Goal: Task Accomplishment & Management: Use online tool/utility

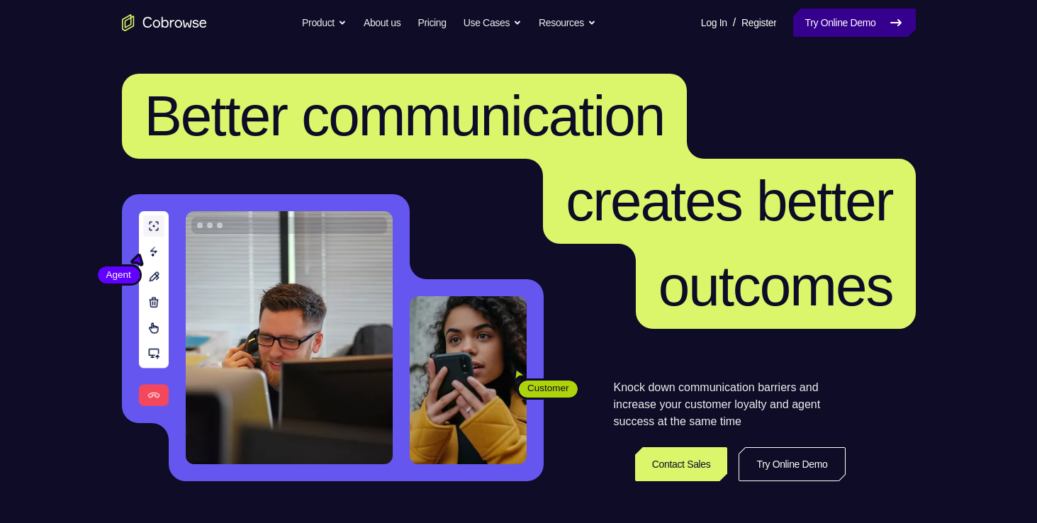
click at [846, 23] on link "Try Online Demo" at bounding box center [854, 23] width 122 height 28
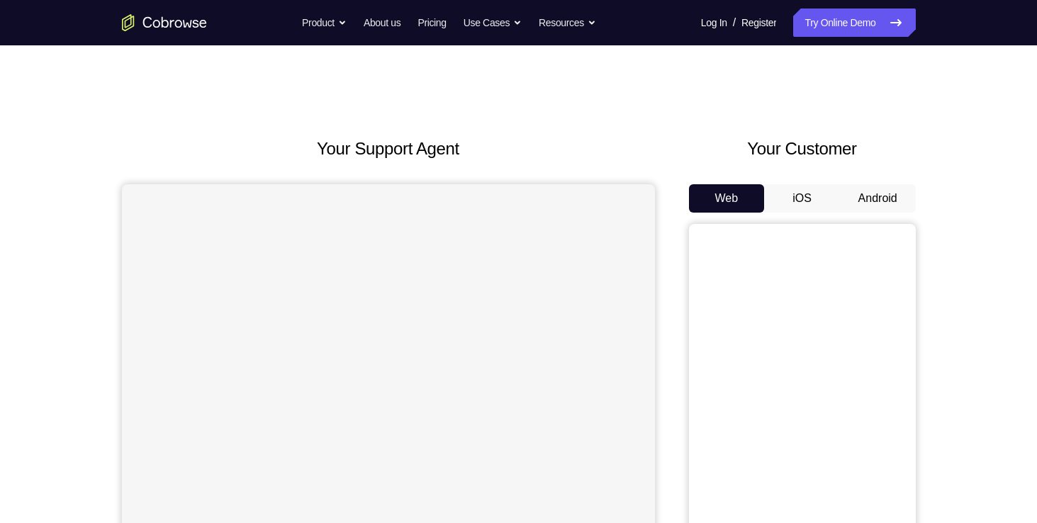
click at [878, 199] on button "Android" at bounding box center [878, 198] width 76 height 28
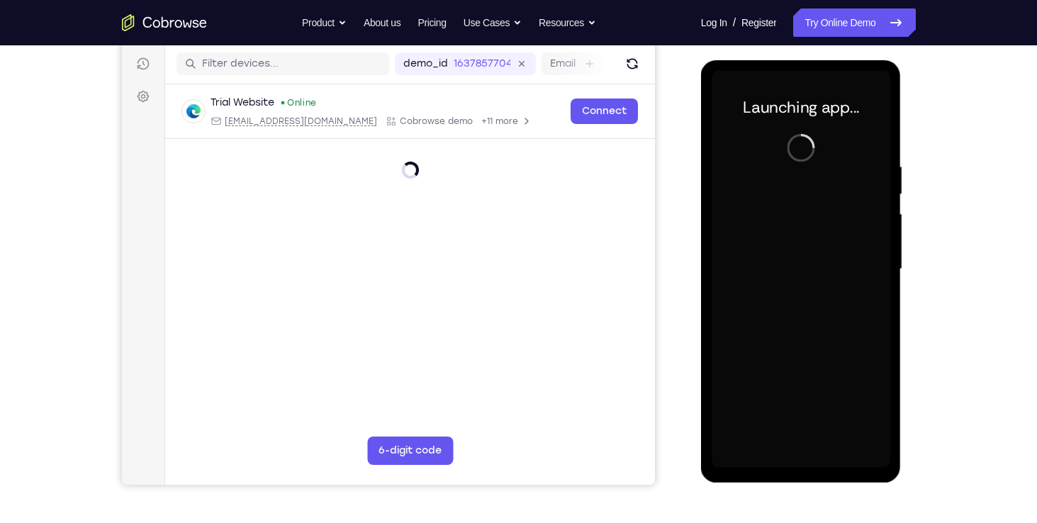
click at [803, 468] on div "Launching app..." at bounding box center [801, 271] width 201 height 423
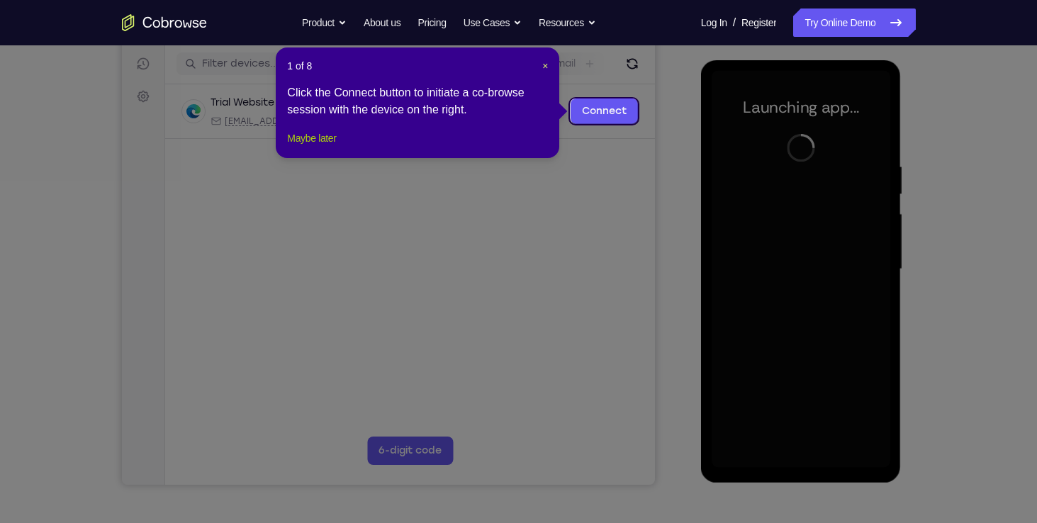
click at [336, 147] on button "Maybe later" at bounding box center [311, 138] width 49 height 17
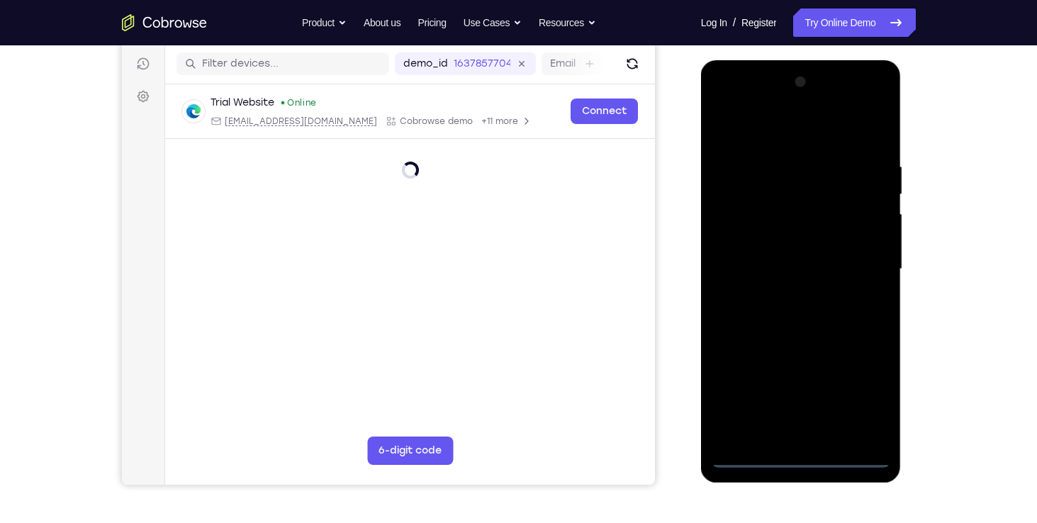
click at [791, 459] on div at bounding box center [801, 269] width 179 height 397
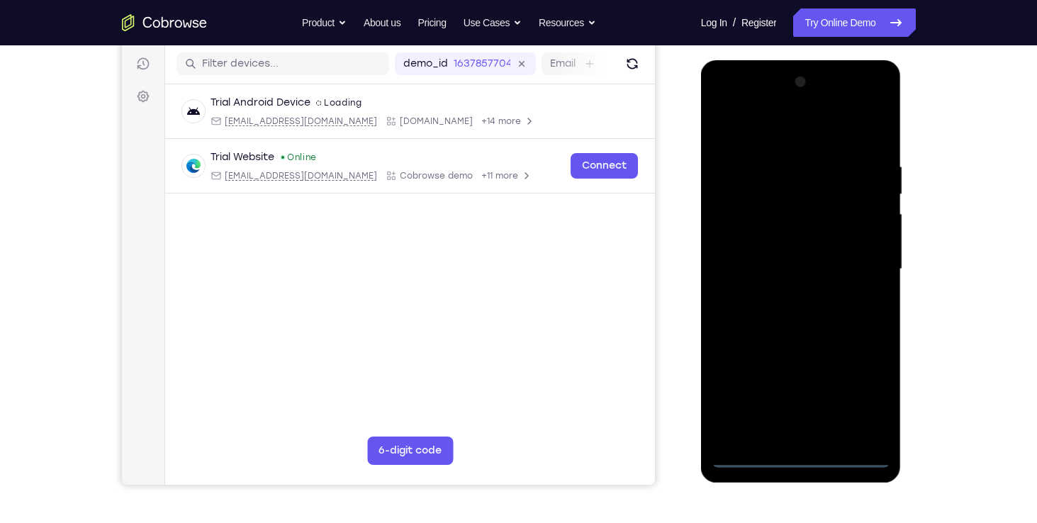
click at [862, 393] on div at bounding box center [801, 269] width 179 height 397
click at [761, 124] on div at bounding box center [801, 269] width 179 height 397
click at [862, 271] on div at bounding box center [801, 269] width 179 height 397
click at [786, 435] on div at bounding box center [801, 269] width 179 height 397
click at [749, 462] on div at bounding box center [801, 269] width 179 height 397
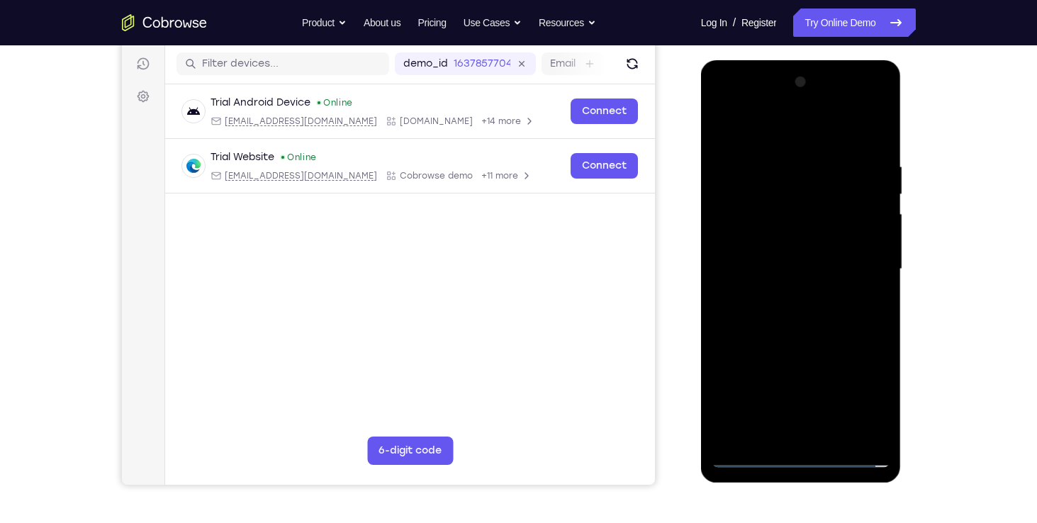
click at [820, 436] on div at bounding box center [801, 269] width 179 height 397
click at [788, 259] on div at bounding box center [801, 269] width 179 height 397
click at [772, 241] on div at bounding box center [801, 269] width 179 height 397
click at [774, 267] on div at bounding box center [801, 269] width 179 height 397
click at [770, 315] on div at bounding box center [801, 269] width 179 height 397
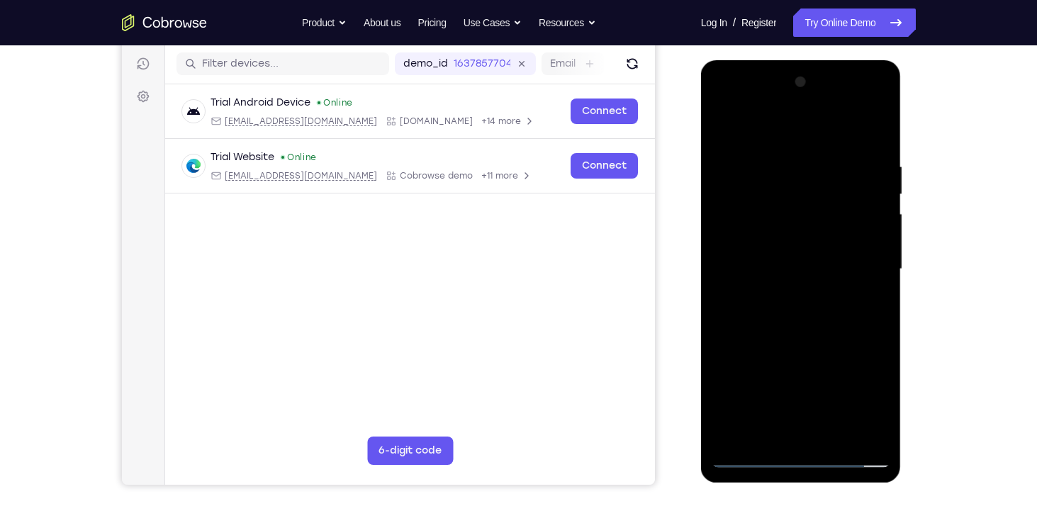
click at [770, 315] on div at bounding box center [801, 269] width 179 height 397
click at [876, 147] on div at bounding box center [801, 269] width 179 height 397
click at [880, 127] on div at bounding box center [801, 269] width 179 height 397
click at [733, 439] on div at bounding box center [801, 269] width 179 height 397
drag, startPoint x: 860, startPoint y: 156, endPoint x: 744, endPoint y: 146, distance: 116.0
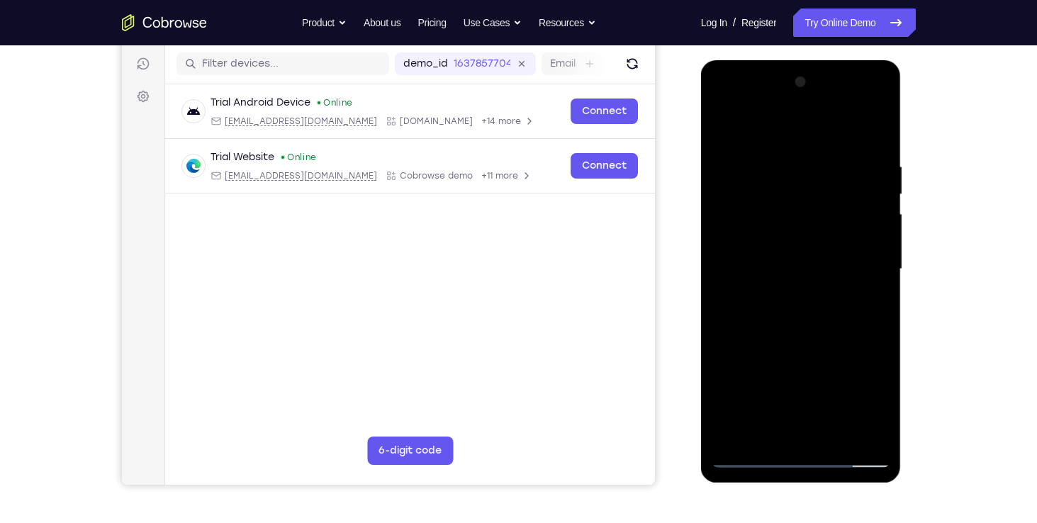
click at [744, 146] on div at bounding box center [801, 269] width 179 height 397
drag, startPoint x: 854, startPoint y: 154, endPoint x: 730, endPoint y: 147, distance: 124.9
click at [730, 147] on div at bounding box center [801, 269] width 179 height 397
drag, startPoint x: 857, startPoint y: 158, endPoint x: 725, endPoint y: 155, distance: 132.6
click at [725, 155] on div at bounding box center [801, 269] width 179 height 397
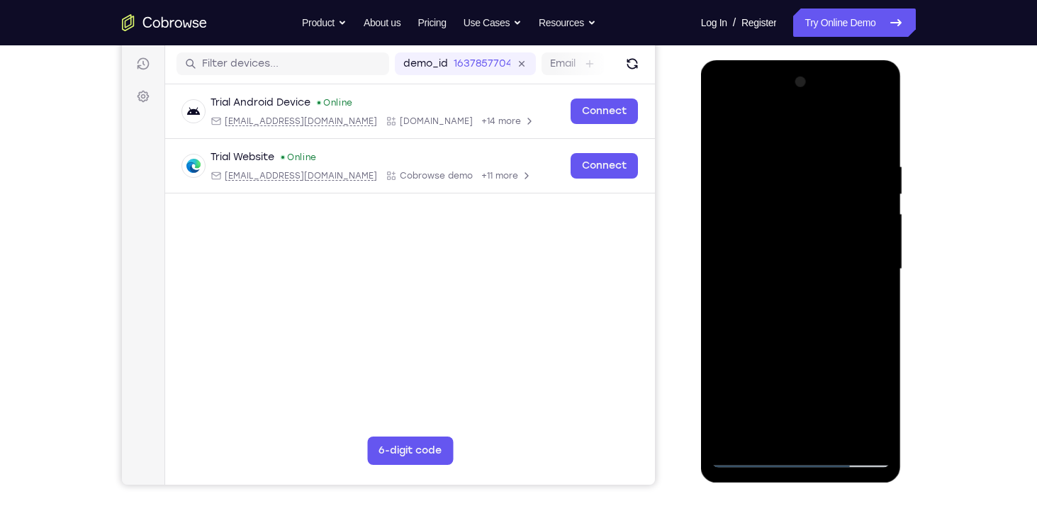
click at [769, 430] on div at bounding box center [801, 269] width 179 height 397
click at [775, 128] on div at bounding box center [801, 269] width 179 height 397
click at [730, 152] on div at bounding box center [801, 269] width 179 height 397
click at [737, 436] on div at bounding box center [801, 269] width 179 height 397
click at [786, 169] on div at bounding box center [801, 269] width 179 height 397
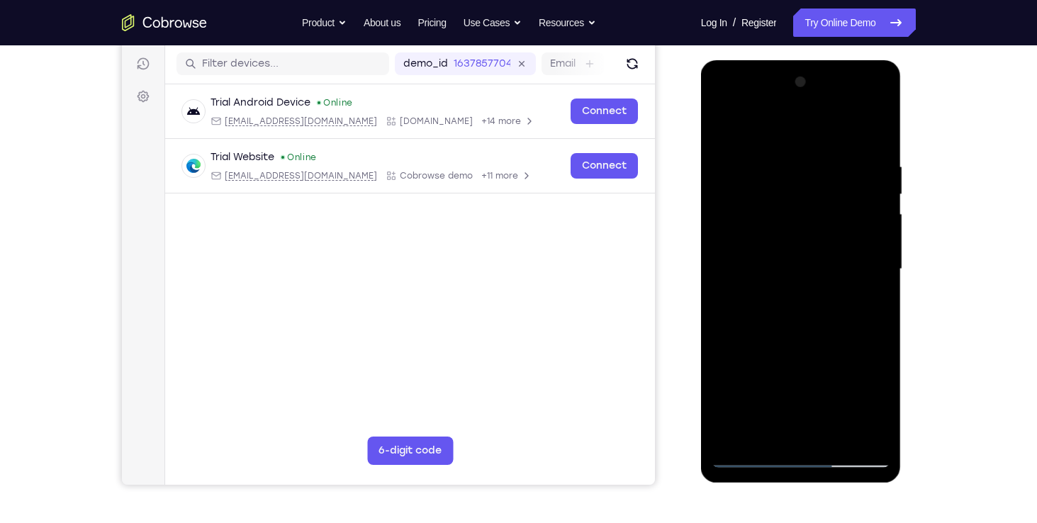
click at [877, 223] on div at bounding box center [801, 269] width 179 height 397
click at [725, 282] on div at bounding box center [801, 269] width 179 height 397
drag, startPoint x: 829, startPoint y: 283, endPoint x: 730, endPoint y: 296, distance: 99.4
click at [730, 296] on div at bounding box center [801, 269] width 179 height 397
click at [877, 133] on div at bounding box center [801, 269] width 179 height 397
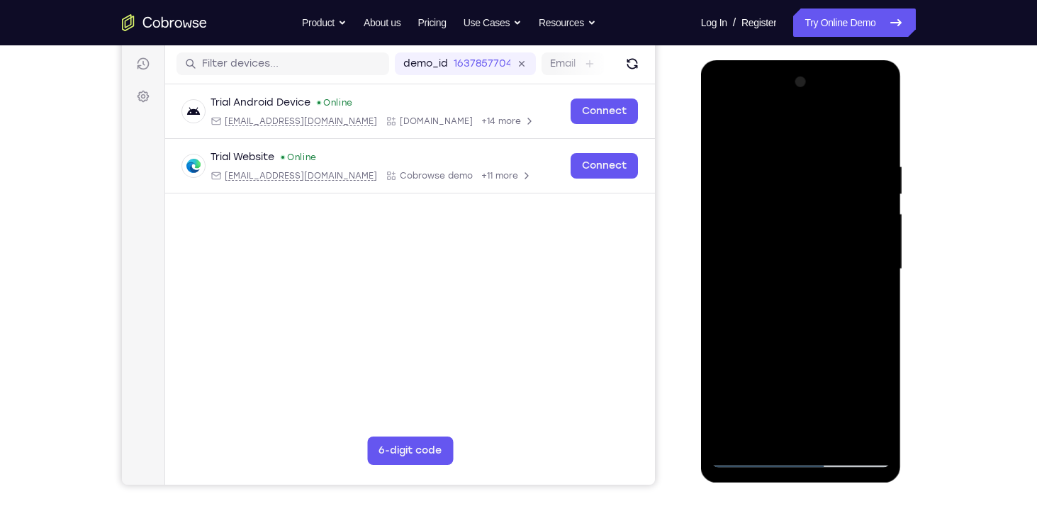
click at [826, 159] on div at bounding box center [801, 269] width 179 height 397
click at [886, 221] on div at bounding box center [801, 269] width 179 height 397
click at [856, 431] on div at bounding box center [801, 269] width 179 height 397
click at [873, 128] on div at bounding box center [801, 269] width 179 height 397
click at [879, 125] on div at bounding box center [801, 269] width 179 height 397
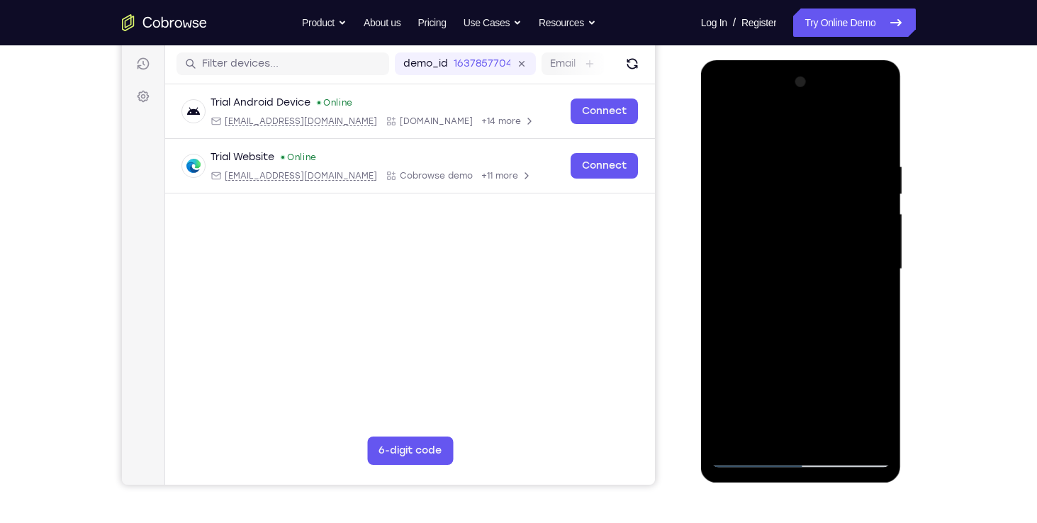
click at [769, 434] on div at bounding box center [801, 269] width 179 height 397
click at [781, 128] on div at bounding box center [801, 269] width 179 height 397
click at [732, 155] on div at bounding box center [801, 269] width 179 height 397
click at [730, 147] on div at bounding box center [801, 269] width 179 height 397
drag, startPoint x: 774, startPoint y: 311, endPoint x: 769, endPoint y: 197, distance: 114.3
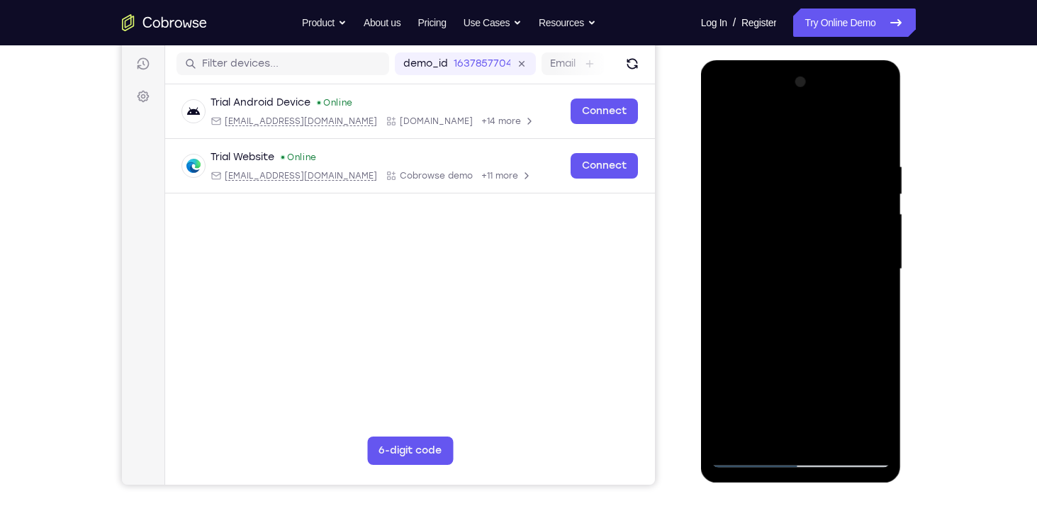
click at [769, 197] on div at bounding box center [801, 269] width 179 height 397
click at [751, 277] on div at bounding box center [801, 269] width 179 height 397
click at [736, 441] on div at bounding box center [801, 269] width 179 height 397
click at [863, 162] on div at bounding box center [801, 269] width 179 height 397
click at [877, 264] on div at bounding box center [801, 269] width 179 height 397
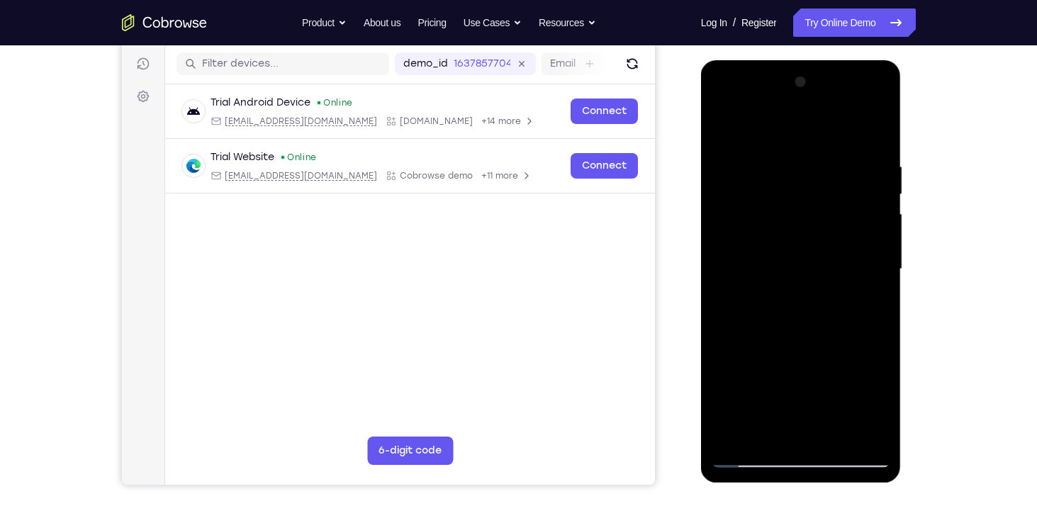
click at [866, 262] on div at bounding box center [801, 269] width 179 height 397
click at [873, 131] on div at bounding box center [801, 269] width 179 height 397
click at [871, 131] on div at bounding box center [801, 269] width 179 height 397
click at [875, 133] on div at bounding box center [801, 269] width 179 height 397
click at [732, 435] on div at bounding box center [801, 269] width 179 height 397
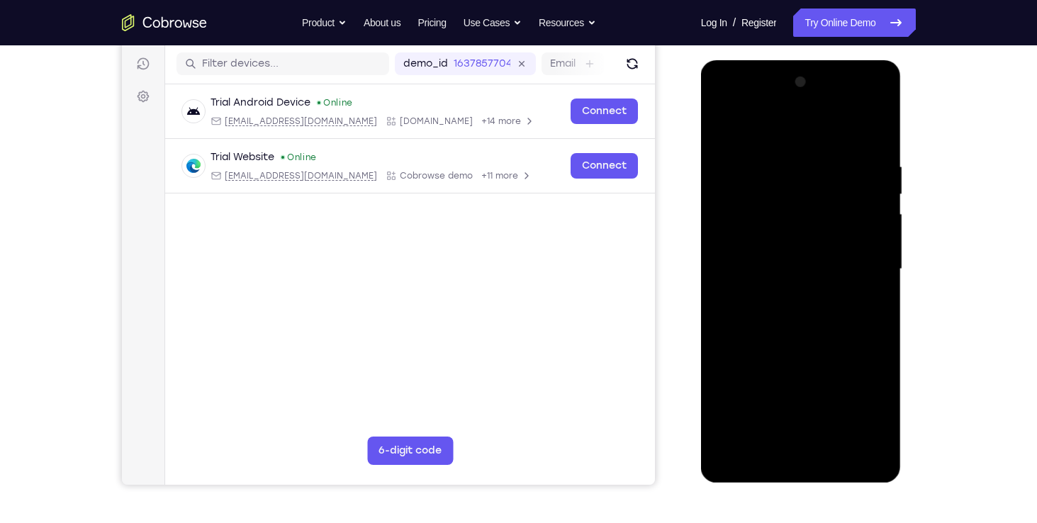
drag, startPoint x: 803, startPoint y: 179, endPoint x: 792, endPoint y: 340, distance: 161.3
click at [792, 340] on div at bounding box center [801, 269] width 179 height 397
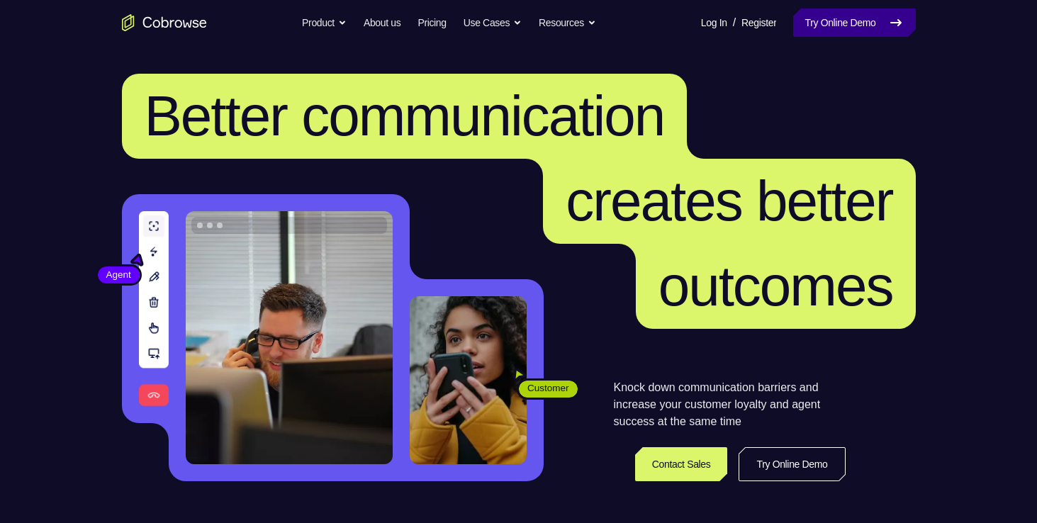
click at [800, 16] on link "Try Online Demo" at bounding box center [854, 23] width 122 height 28
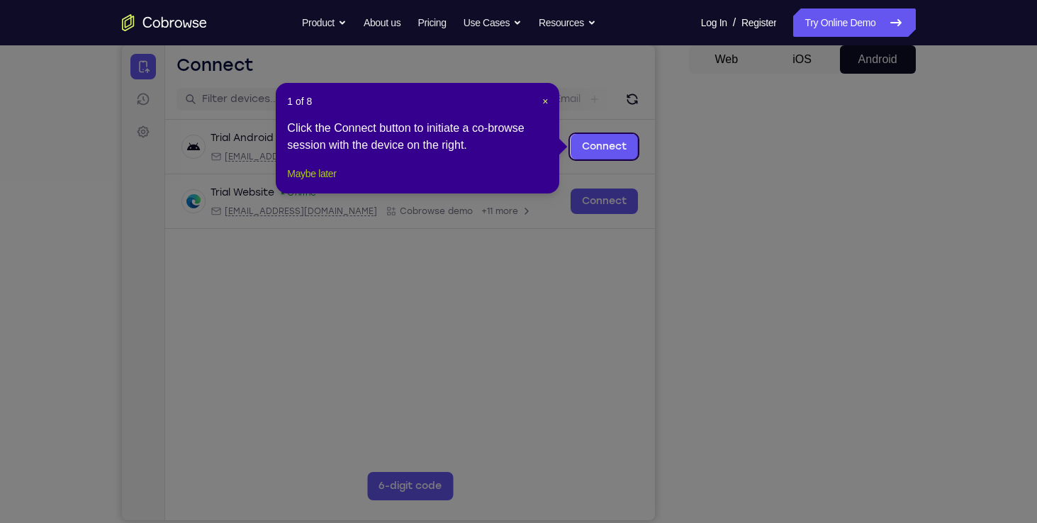
click at [325, 182] on button "Maybe later" at bounding box center [311, 173] width 49 height 17
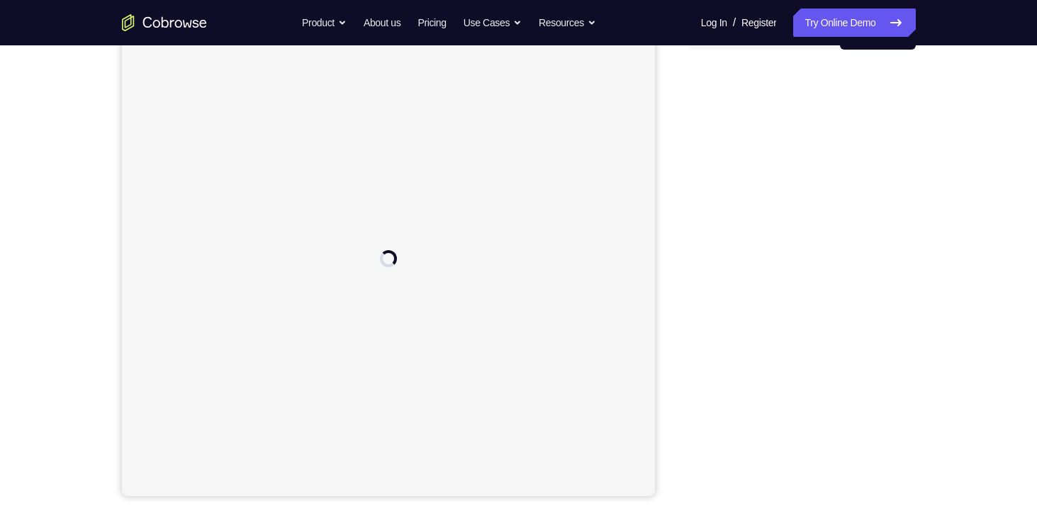
scroll to position [164, 0]
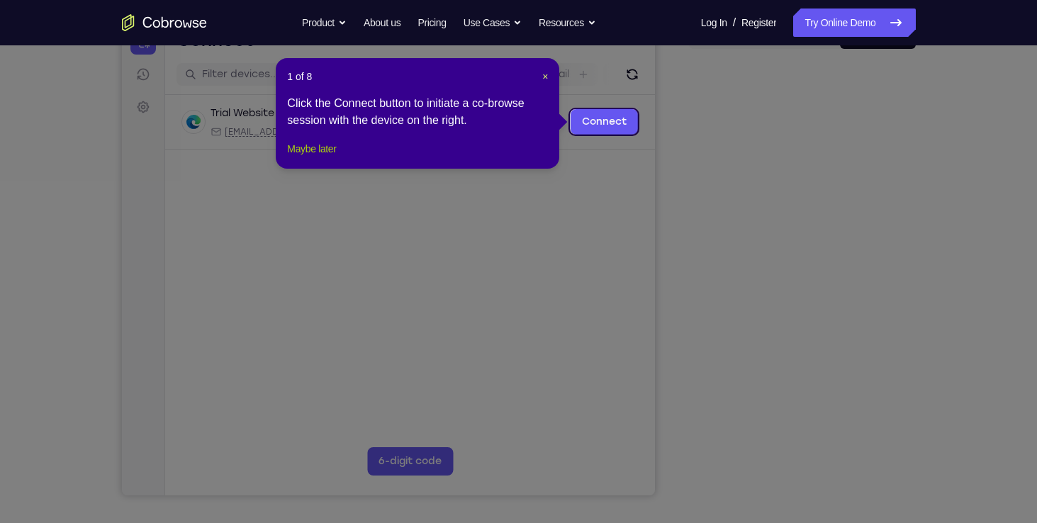
click at [316, 157] on button "Maybe later" at bounding box center [311, 148] width 49 height 17
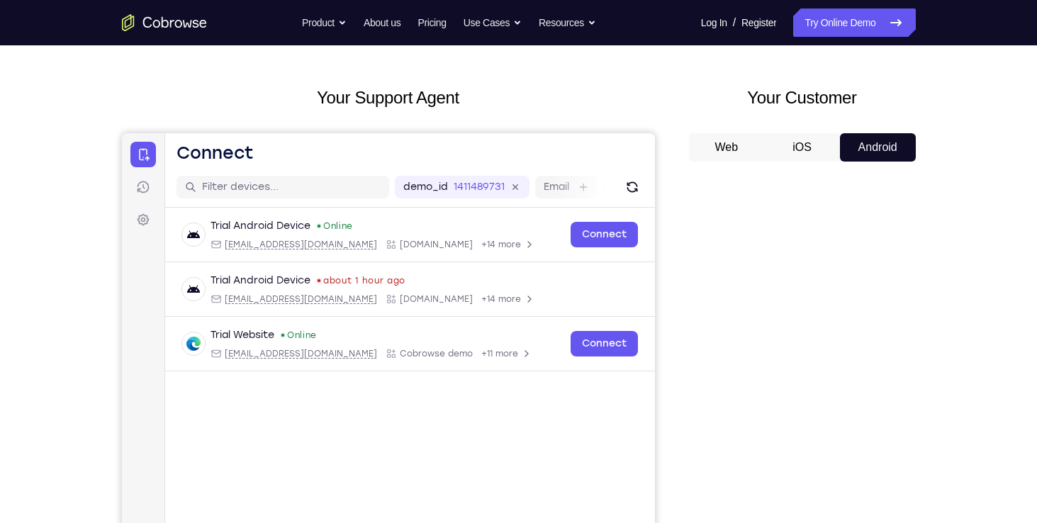
scroll to position [50, 0]
click at [628, 187] on icon "Refresh" at bounding box center [632, 188] width 14 height 14
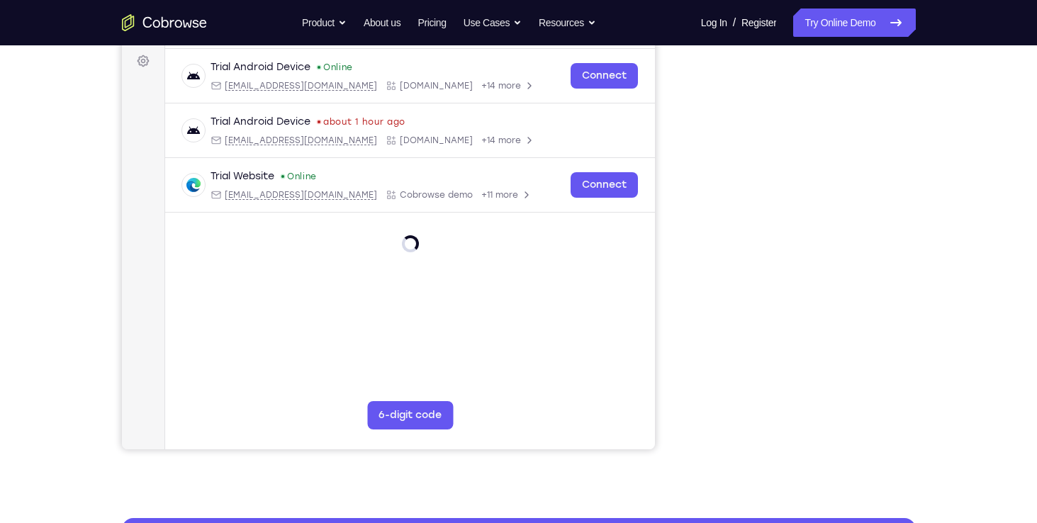
scroll to position [138, 0]
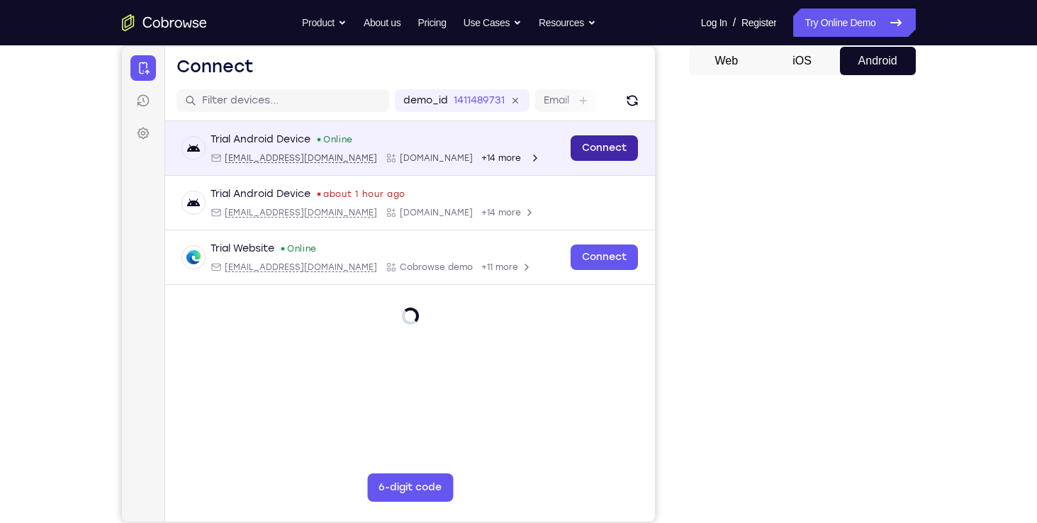
click at [603, 152] on link "Connect" at bounding box center [603, 148] width 67 height 26
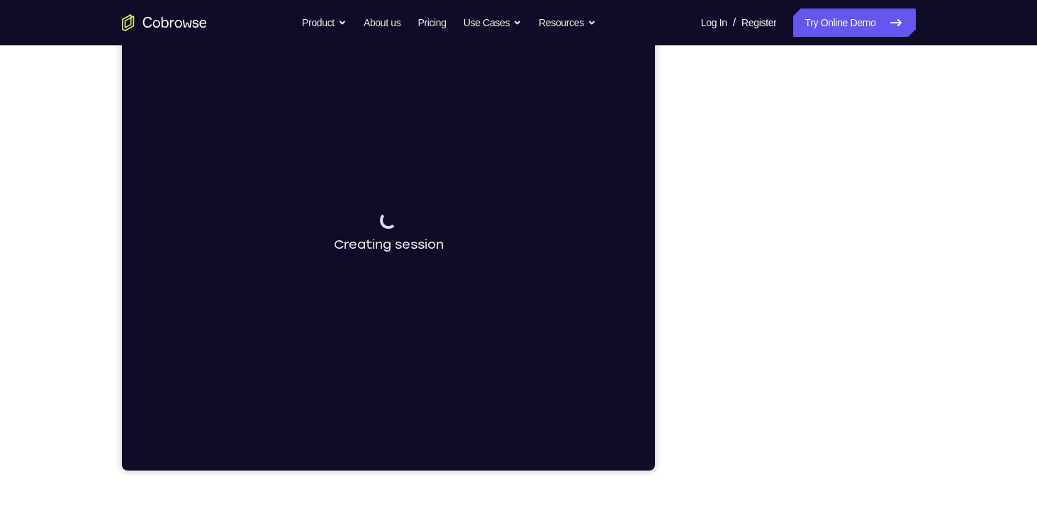
scroll to position [153, 0]
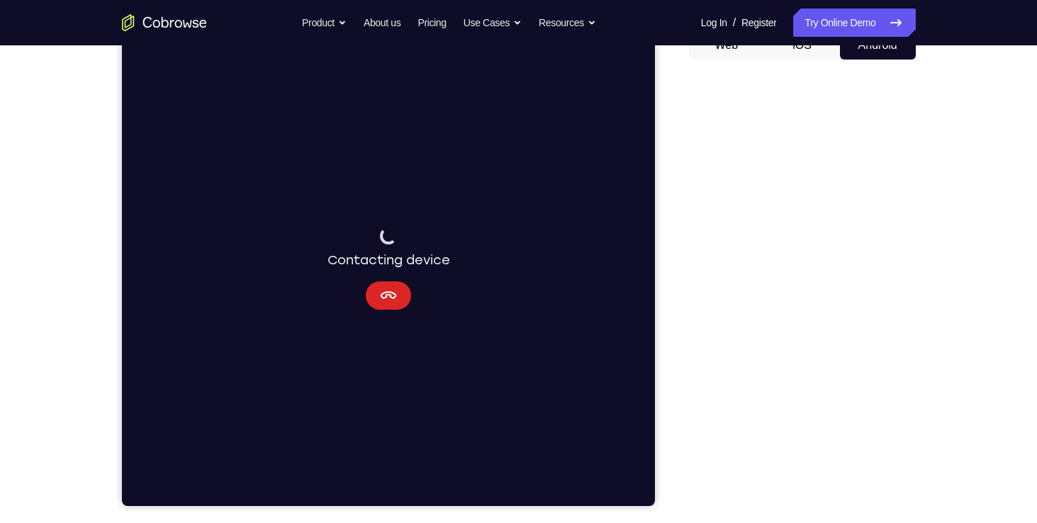
click at [395, 302] on icon "Cancel" at bounding box center [387, 295] width 17 height 17
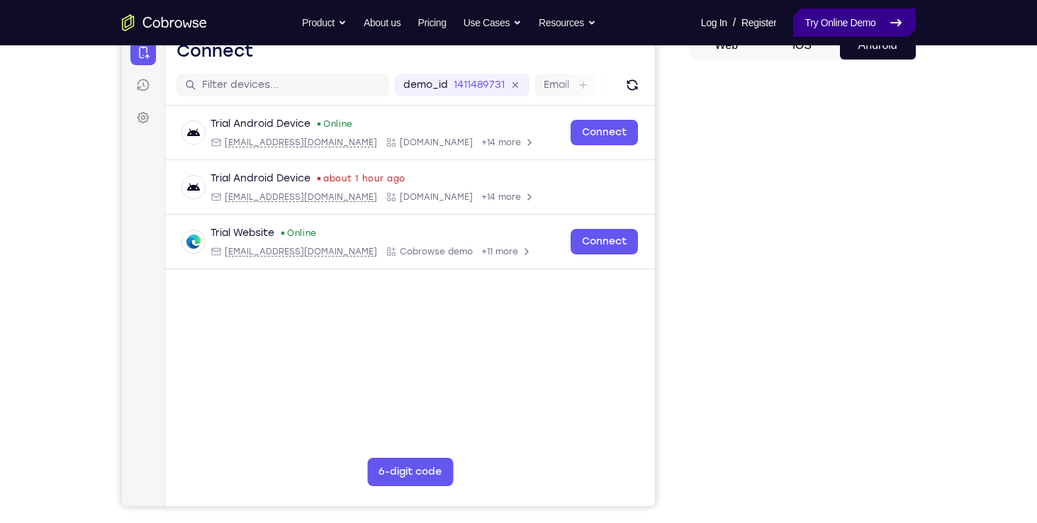
click at [854, 14] on link "Try Online Demo" at bounding box center [854, 23] width 122 height 28
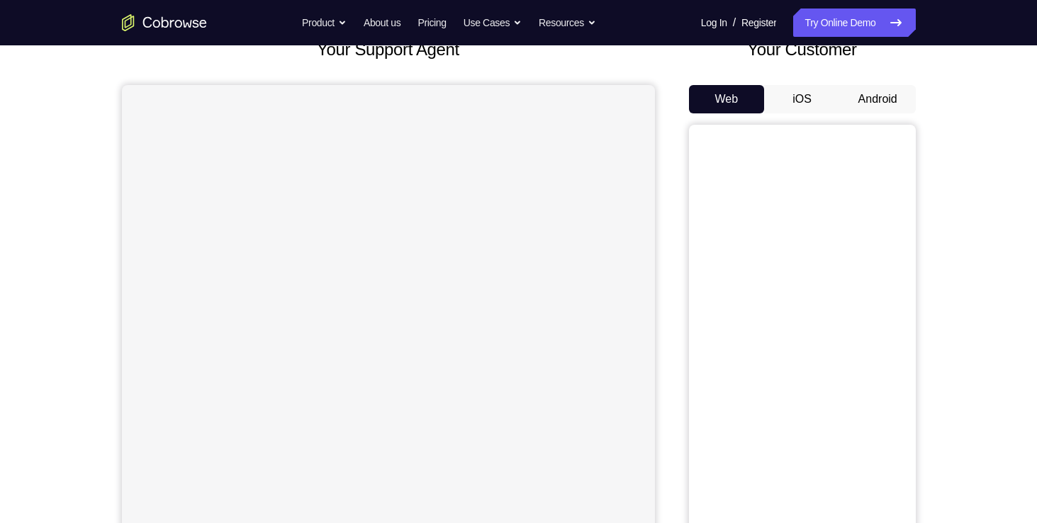
click at [868, 96] on button "Android" at bounding box center [878, 99] width 76 height 28
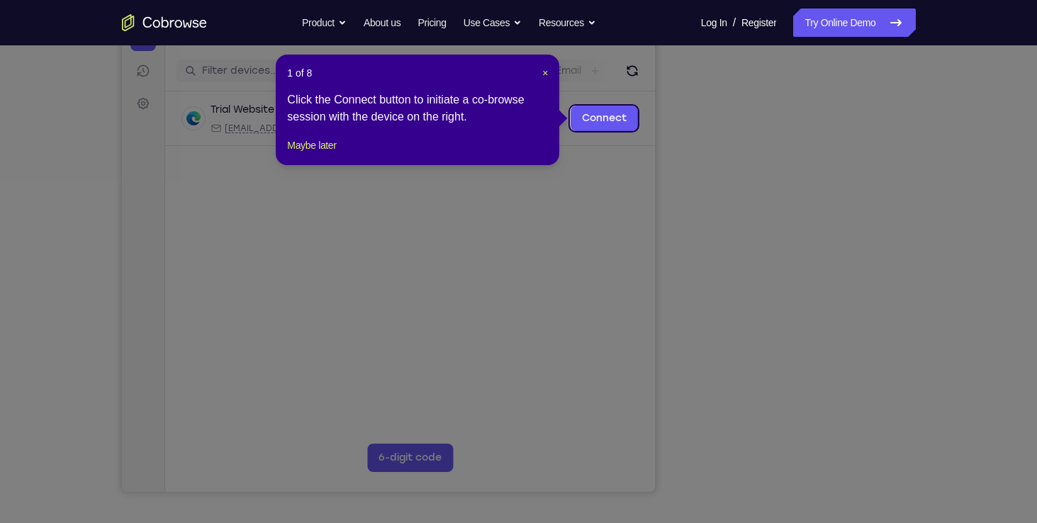
click at [802, 471] on icon at bounding box center [524, 261] width 1048 height 523
click at [336, 154] on button "Maybe later" at bounding box center [311, 145] width 49 height 17
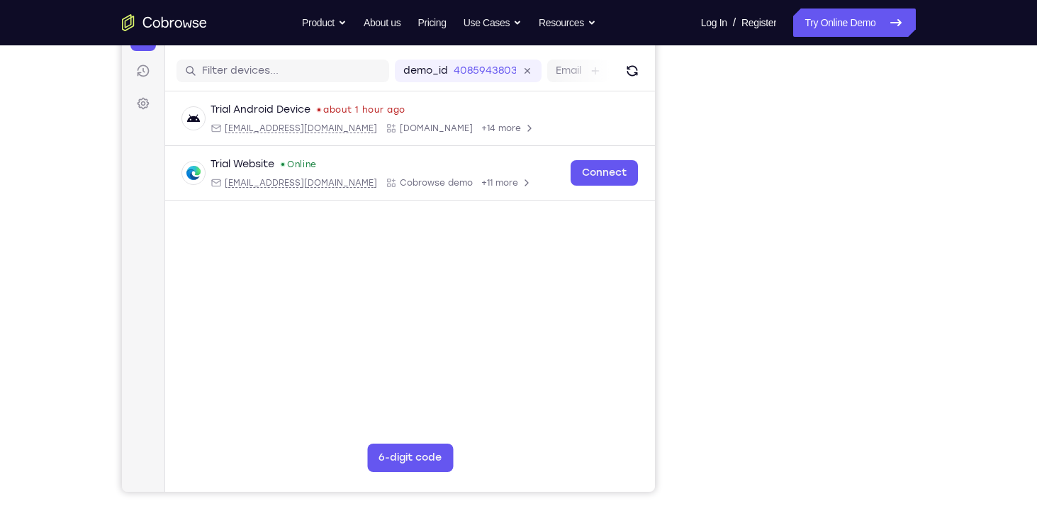
click at [984, 74] on div "Your Support Agent Your Customer Web iOS Android Next Steps We’d be happy to gi…" at bounding box center [518, 345] width 1037 height 935
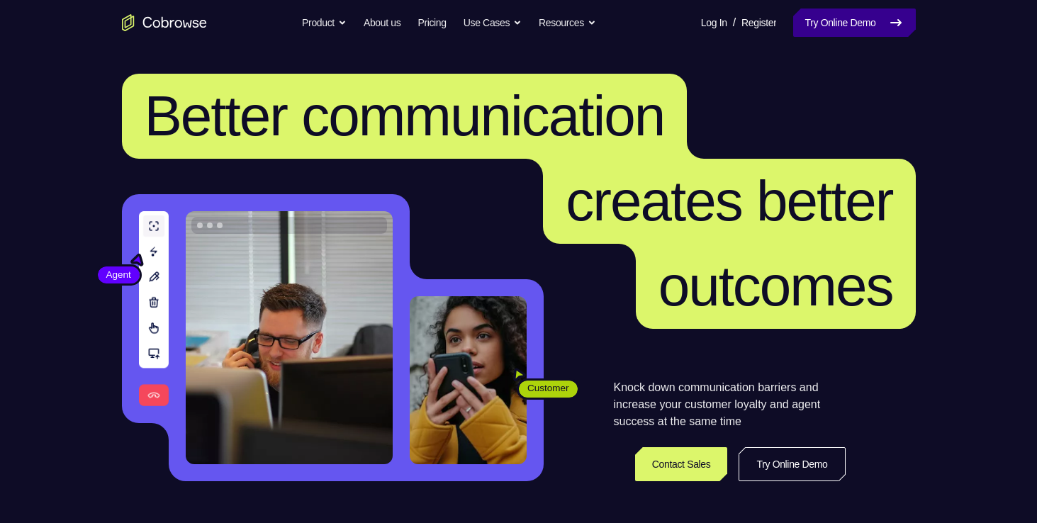
click at [869, 14] on link "Try Online Demo" at bounding box center [854, 23] width 122 height 28
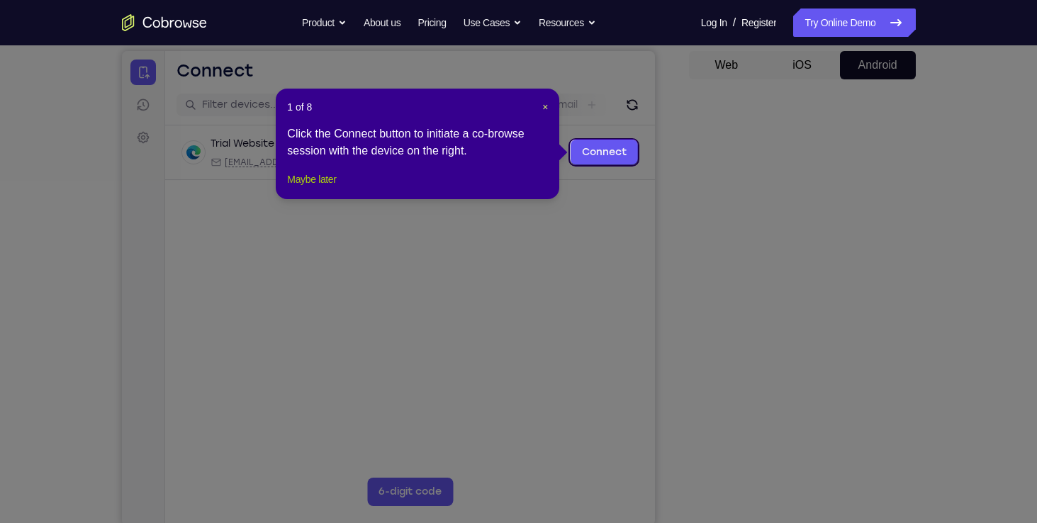
click at [311, 188] on button "Maybe later" at bounding box center [311, 179] width 49 height 17
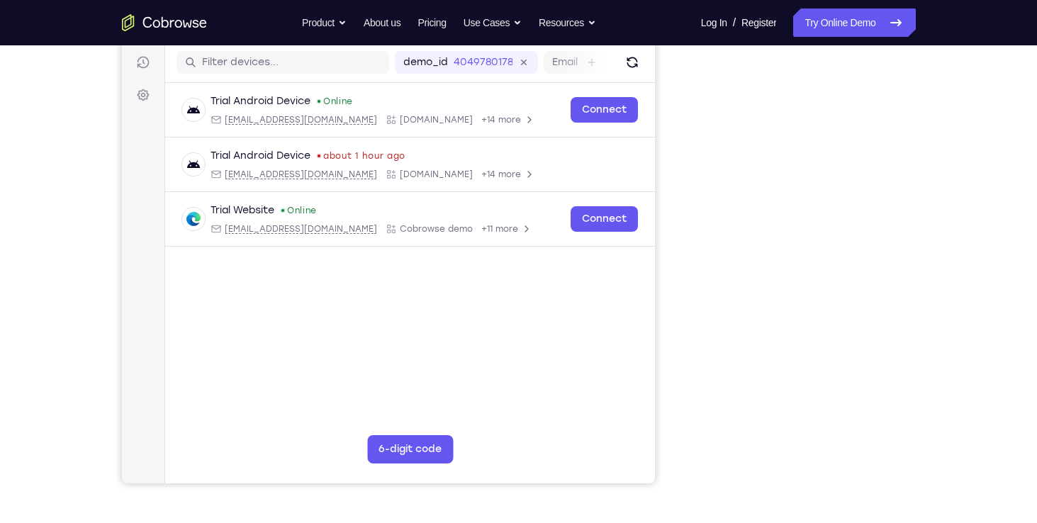
scroll to position [179, 0]
